Goal: Task Accomplishment & Management: Complete application form

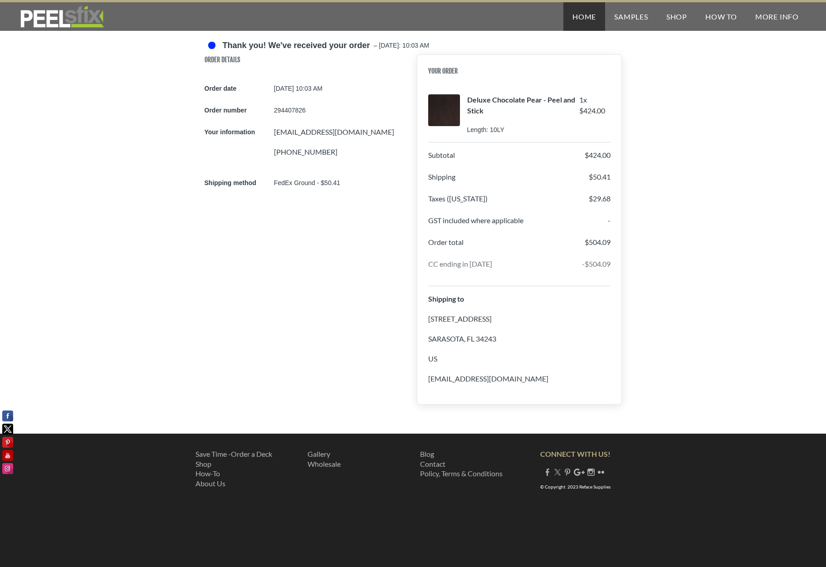
click at [577, 15] on link "Home" at bounding box center [585, 16] width 42 height 29
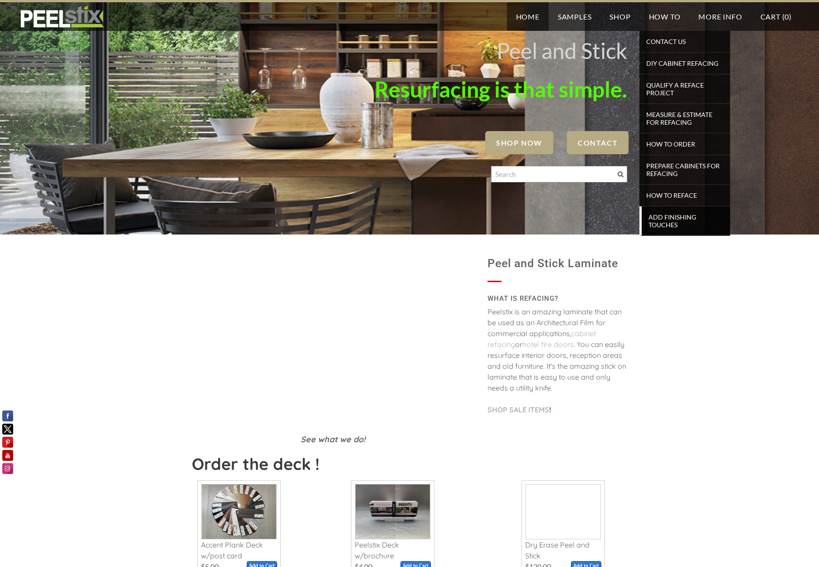
click at [663, 223] on span "Add Finishing Touches" at bounding box center [686, 221] width 84 height 20
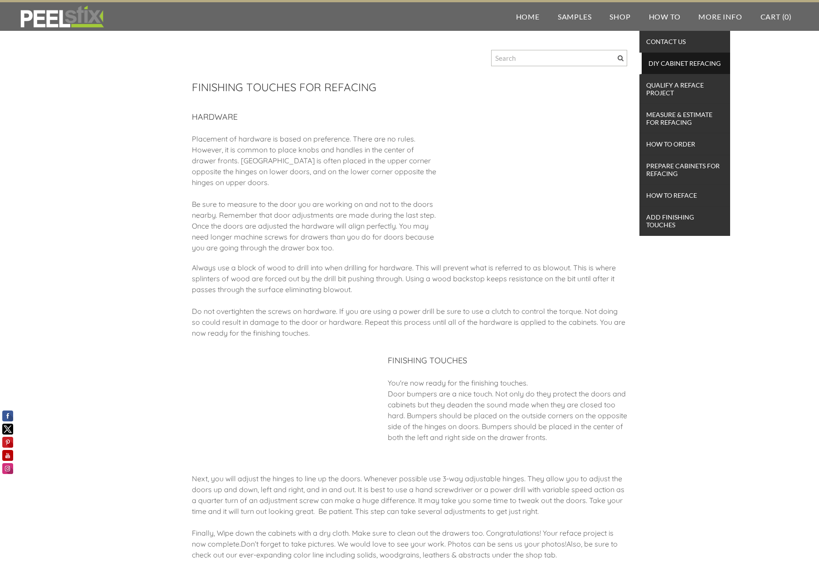
click at [662, 65] on span "DIY Cabinet Refacing" at bounding box center [686, 63] width 84 height 12
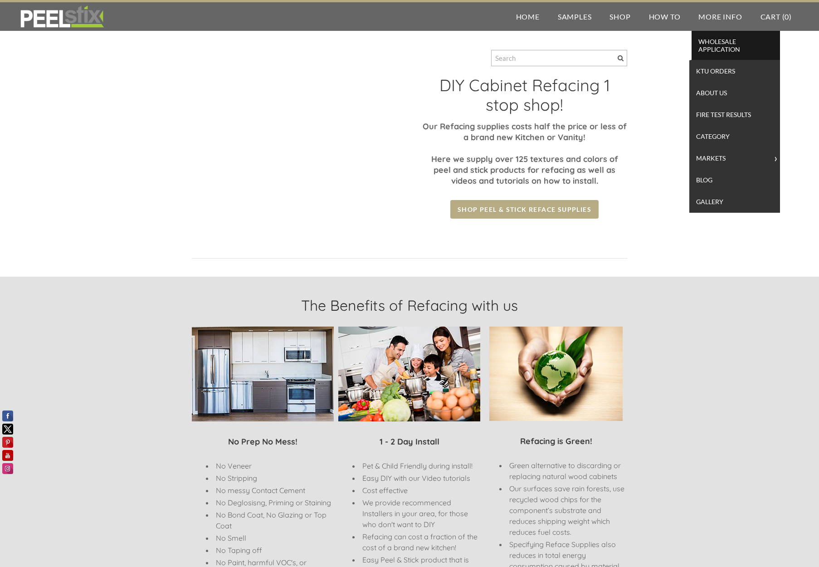
click at [722, 48] on span "Wholesale Application" at bounding box center [736, 45] width 84 height 20
